Goal: Find contact information: Find contact information

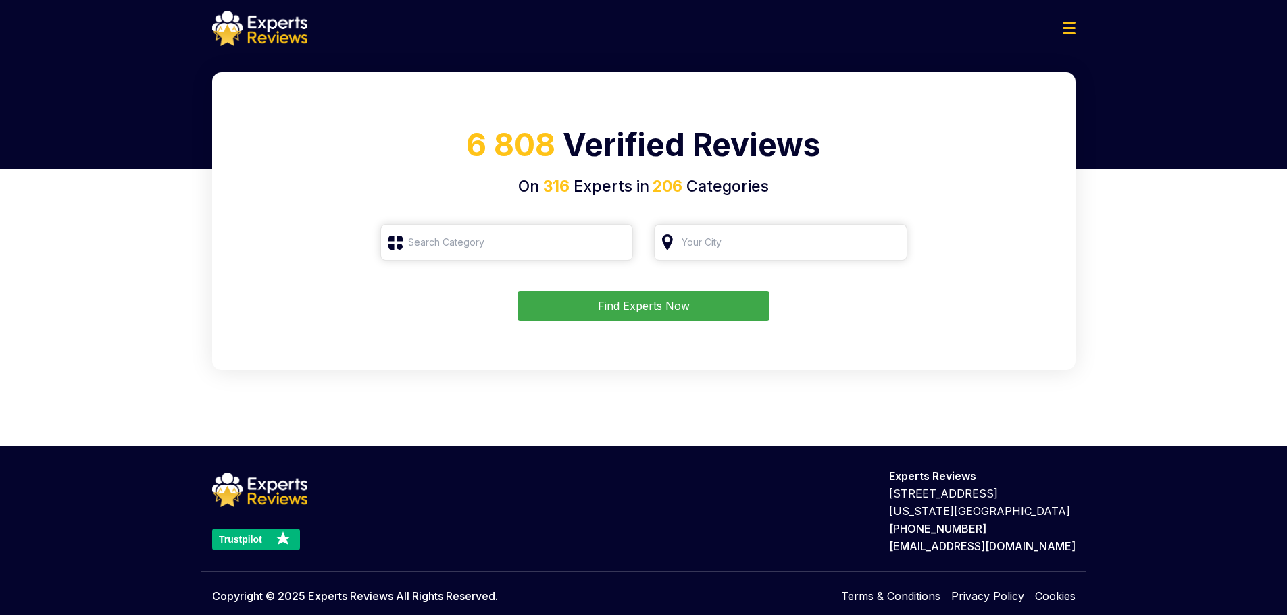
type input "Roofing"
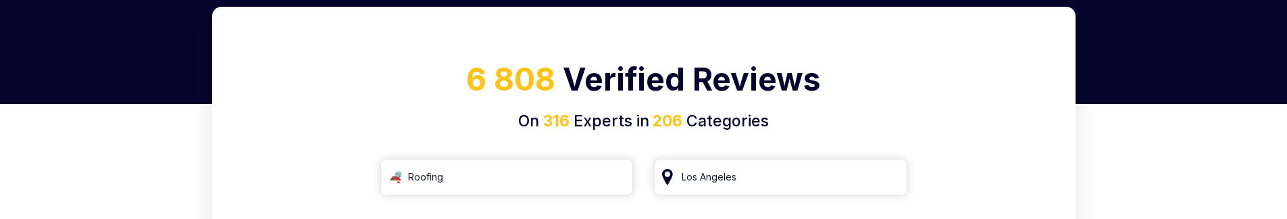
scroll to position [182, 0]
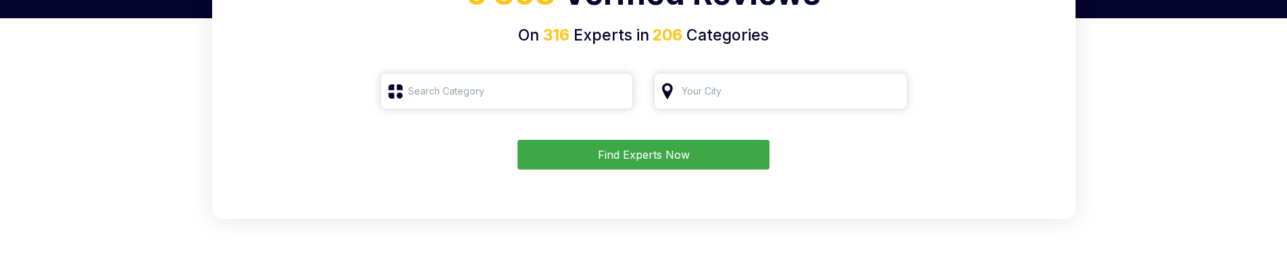
scroll to position [128, 0]
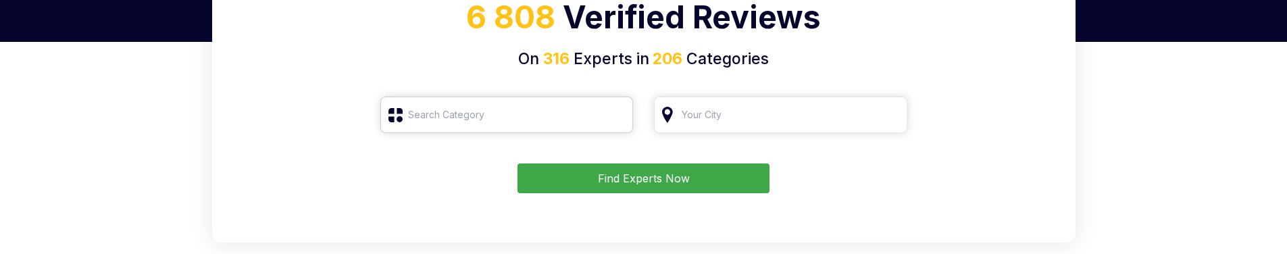
click at [496, 125] on input "search" at bounding box center [506, 115] width 253 height 36
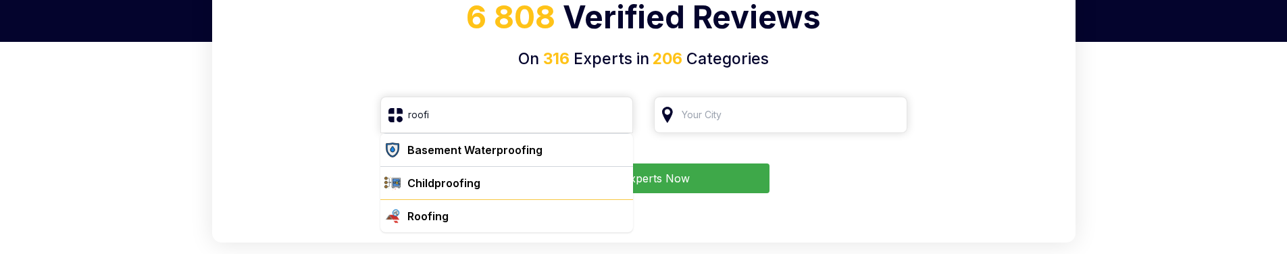
click at [476, 215] on div "Roofing" at bounding box center [515, 216] width 226 height 16
type input "Roofing"
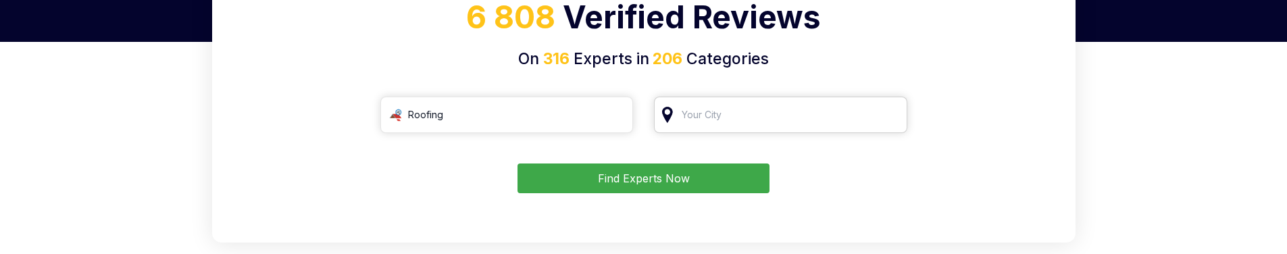
click at [682, 121] on input "search" at bounding box center [780, 115] width 253 height 36
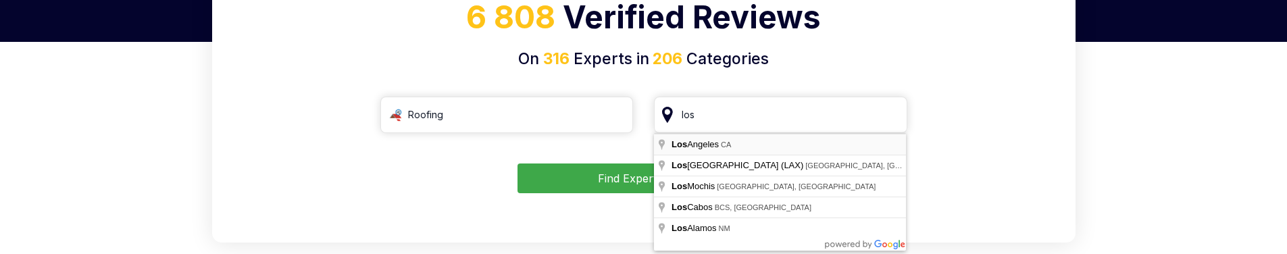
type input "Los Angeles, CA"
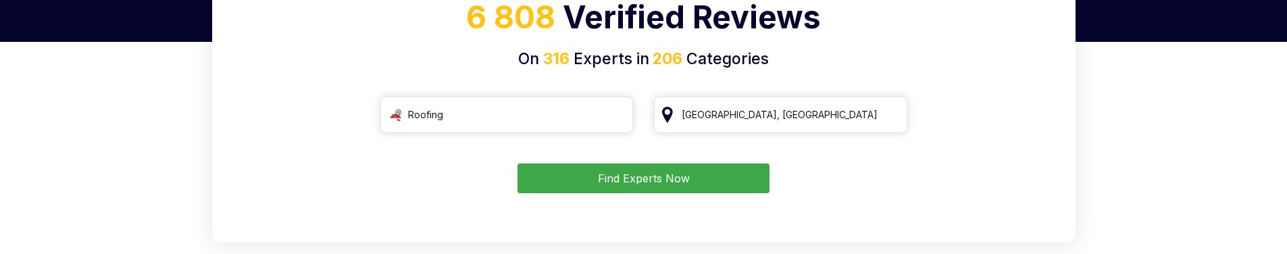
click at [626, 168] on button "Find Experts Now" at bounding box center [643, 178] width 252 height 30
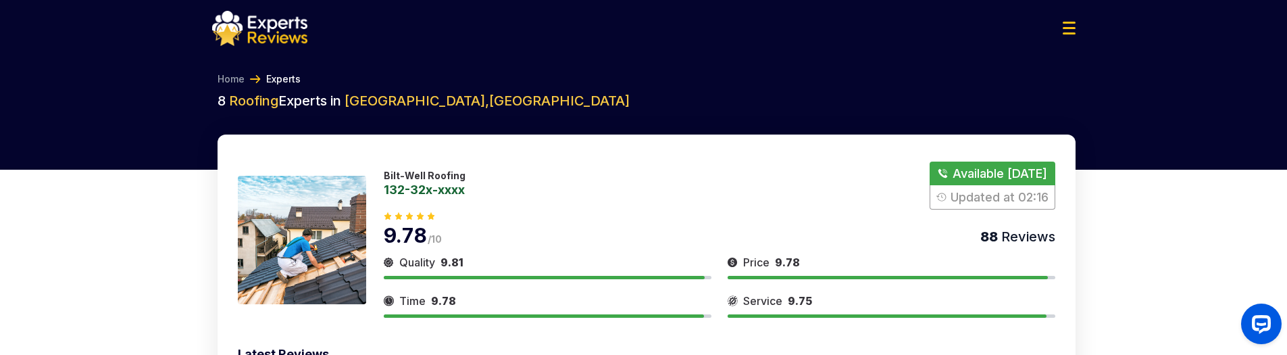
click at [1017, 174] on button "Show Number" at bounding box center [992, 185] width 125 height 48
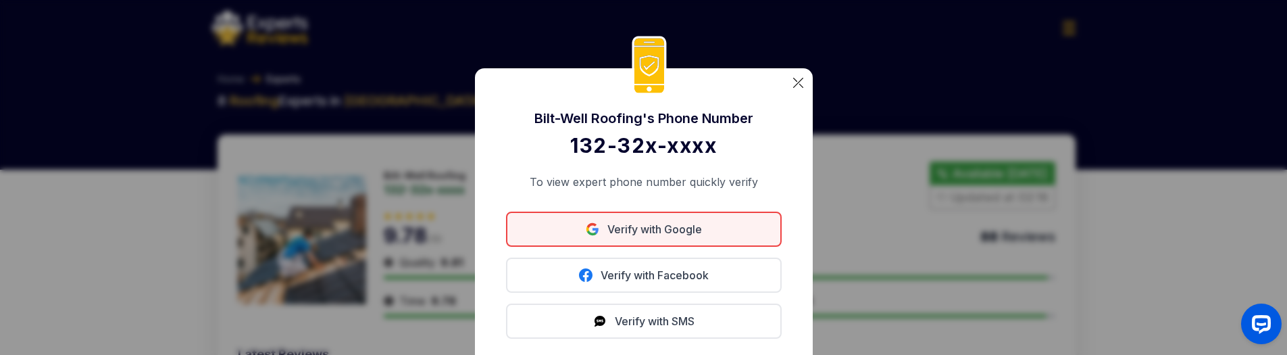
click at [674, 230] on link "Verify with Google" at bounding box center [644, 228] width 276 height 35
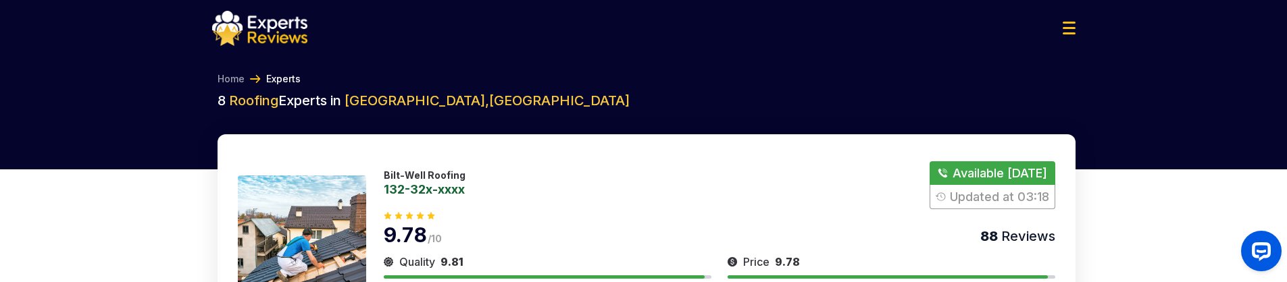
click at [1074, 30] on img at bounding box center [1069, 28] width 13 height 13
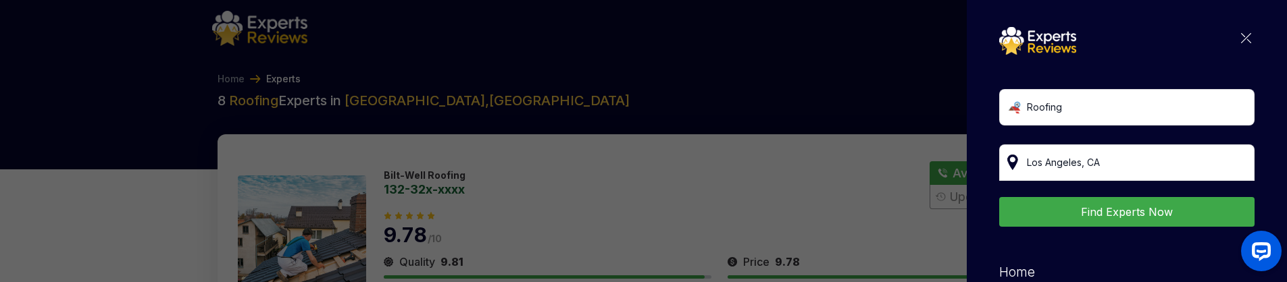
click at [1241, 36] on img at bounding box center [1246, 38] width 10 height 10
